Goal: Check status

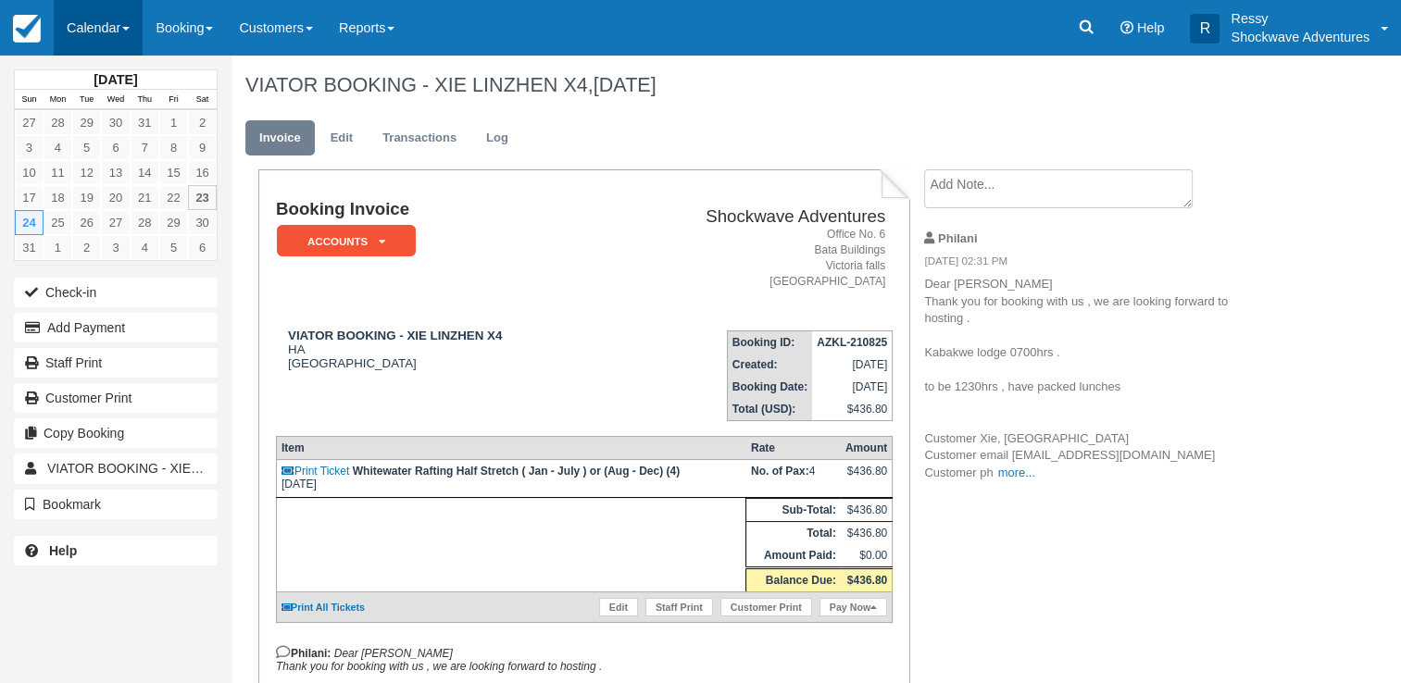
click at [111, 24] on link "Calendar" at bounding box center [98, 28] width 89 height 56
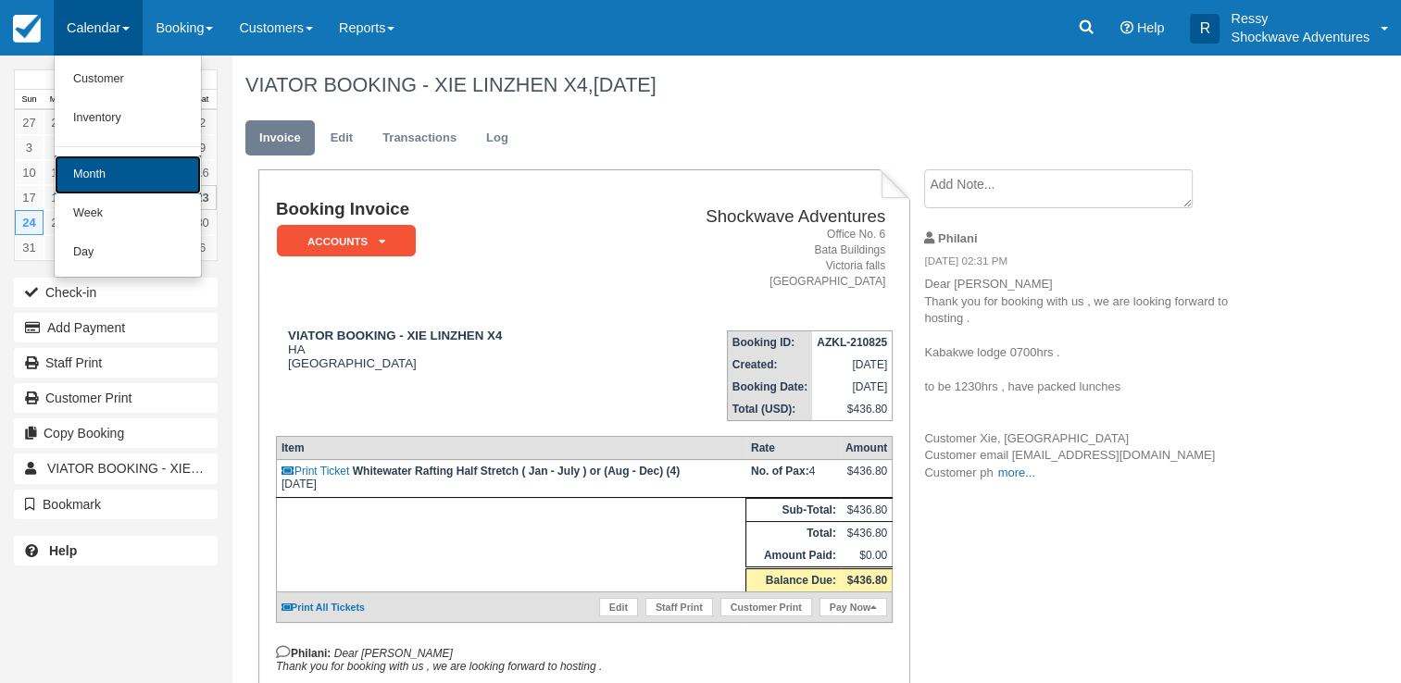
click at [130, 178] on link "Month" at bounding box center [128, 175] width 146 height 39
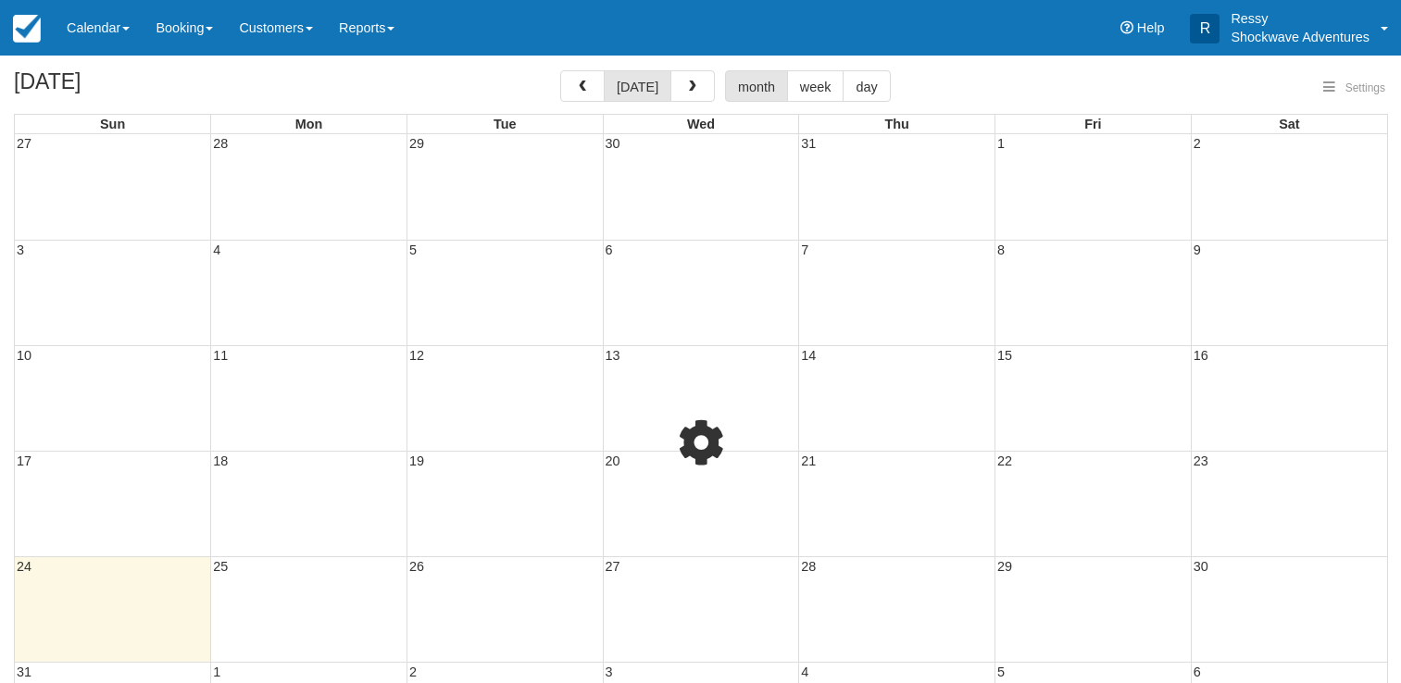
select select
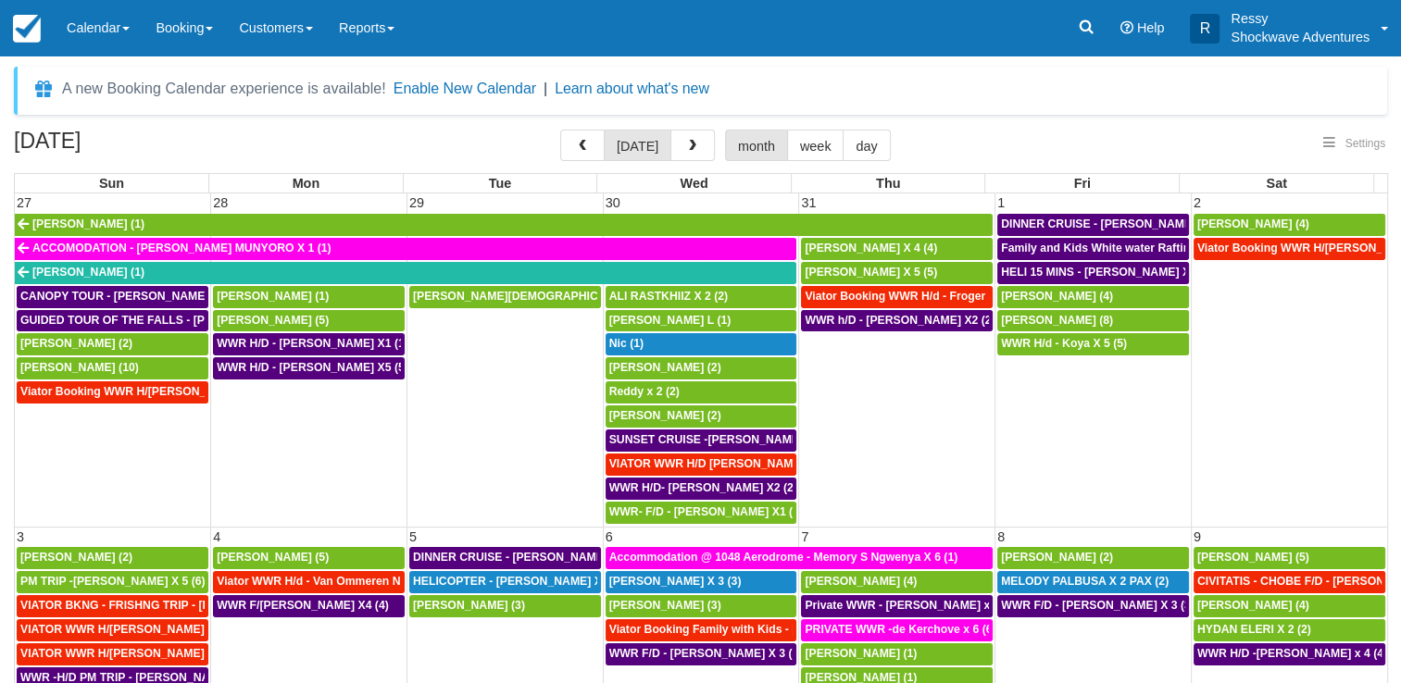
select select
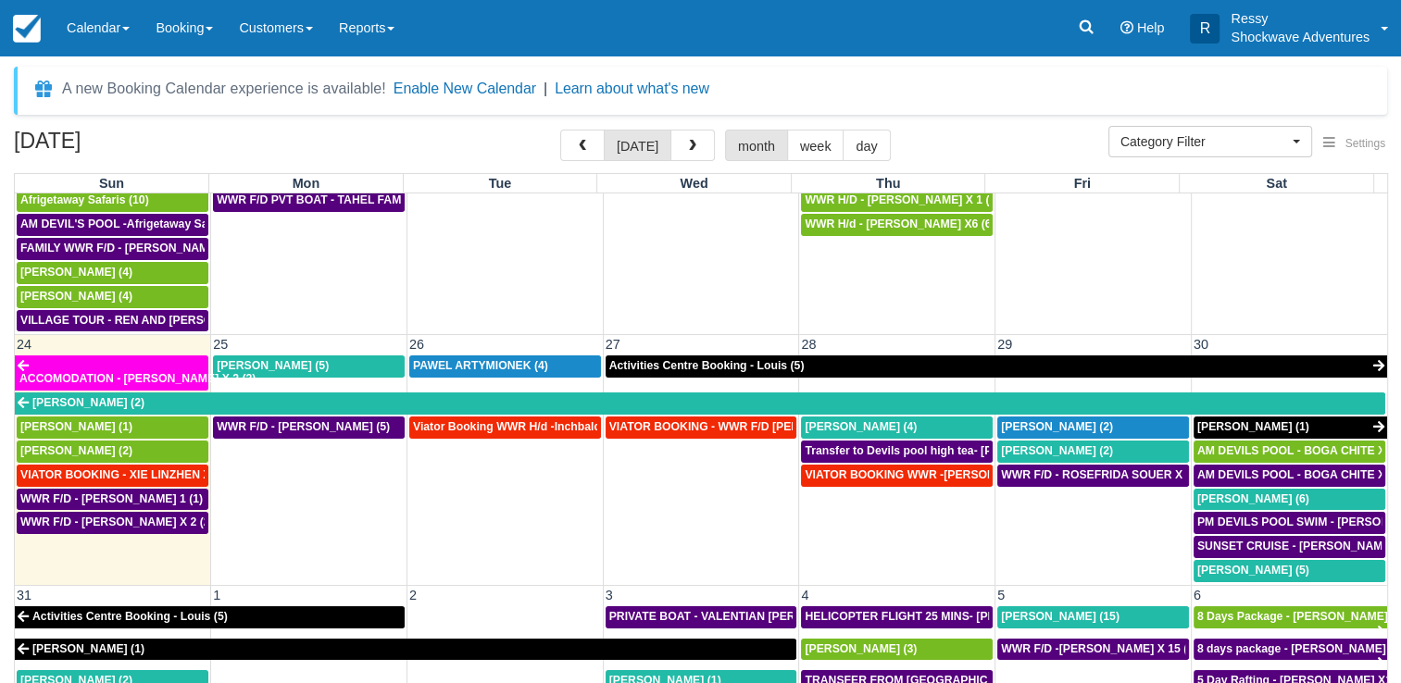
scroll to position [1123, 0]
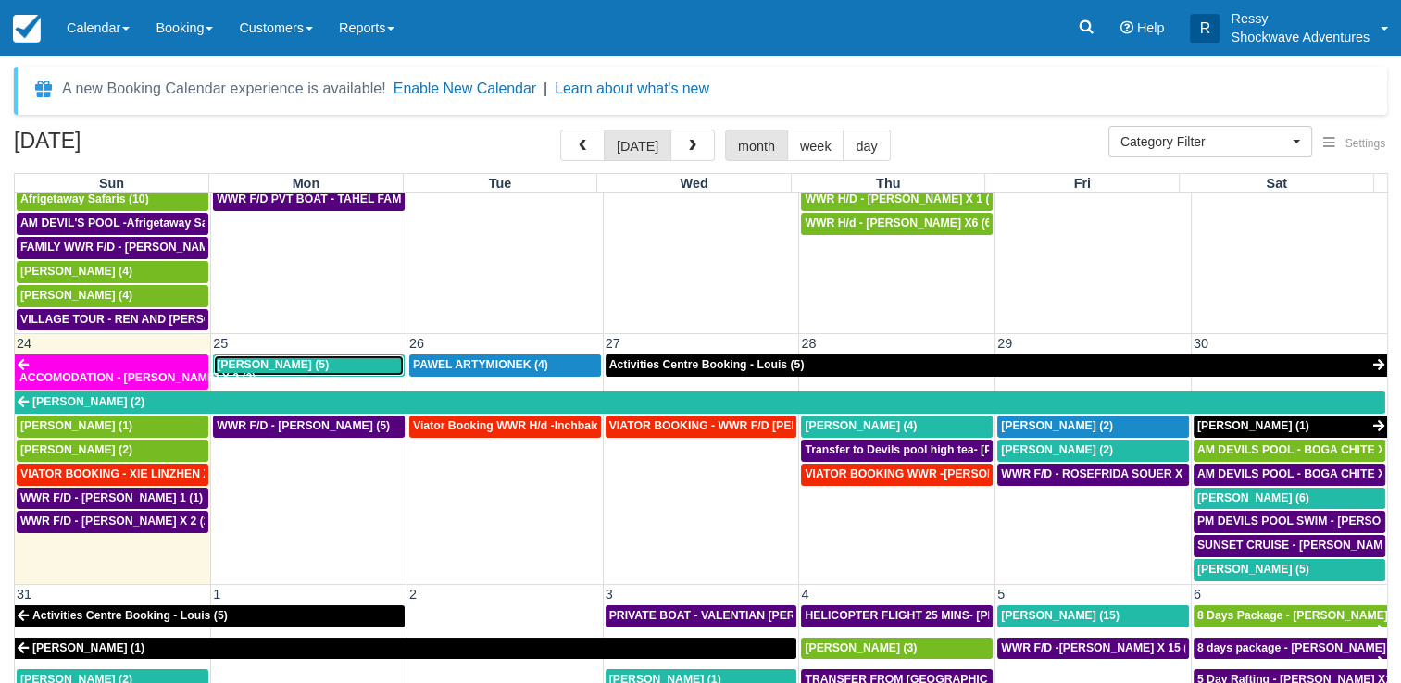
click at [328, 358] on div "Stephen Knight (5)" at bounding box center [309, 365] width 184 height 15
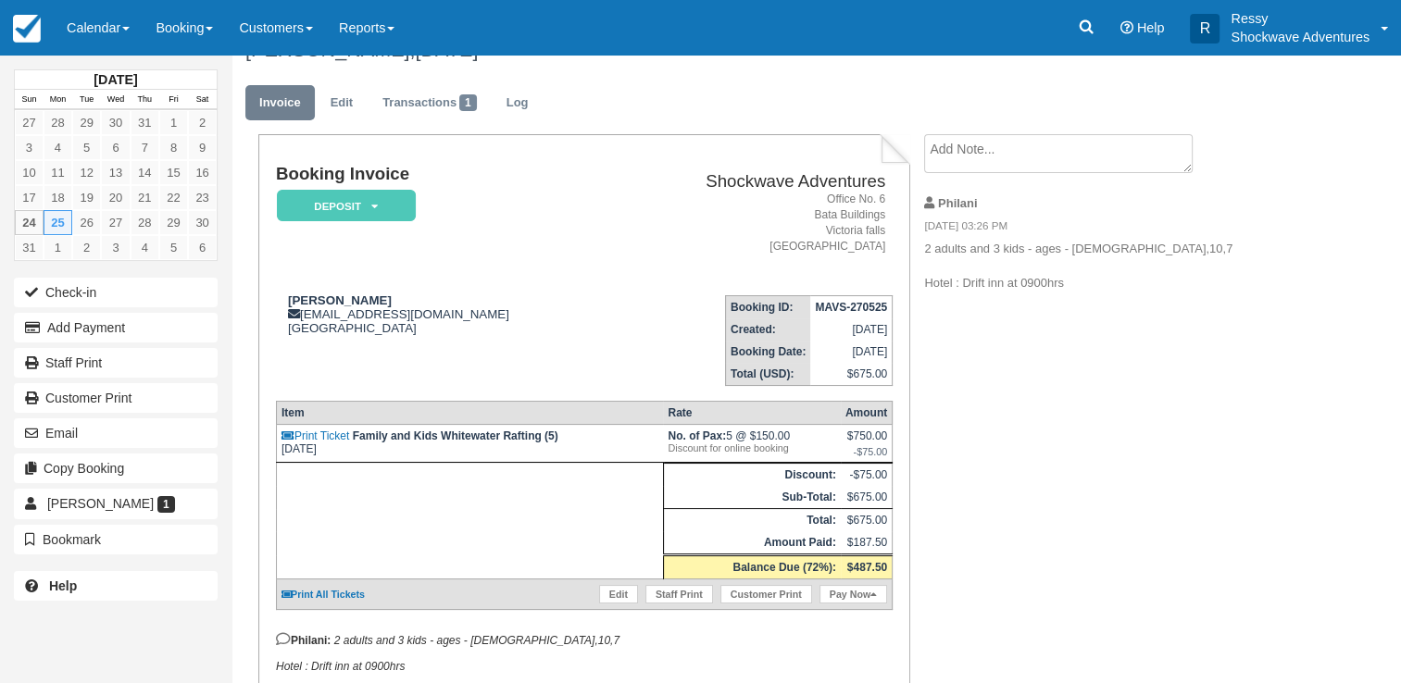
scroll to position [128, 0]
